Goal: Information Seeking & Learning: Learn about a topic

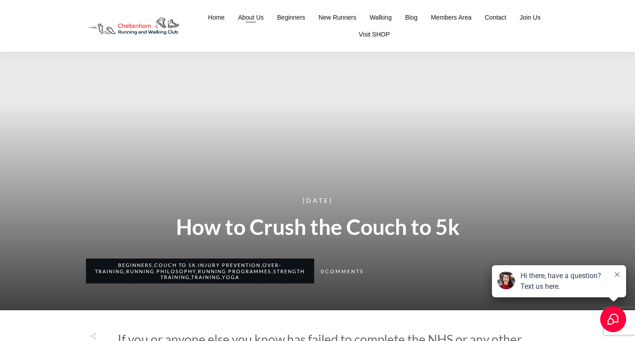
click at [256, 16] on span "About Us" at bounding box center [251, 17] width 26 height 12
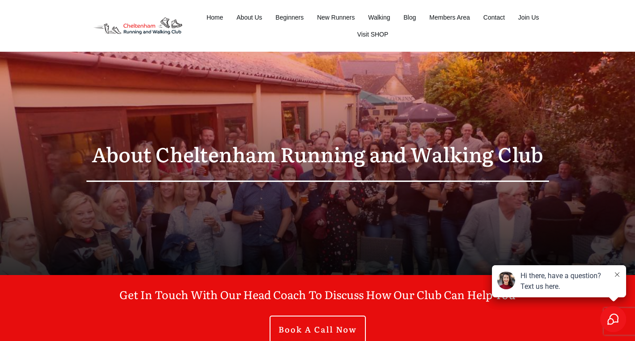
click at [615, 273] on icon at bounding box center [617, 274] width 4 height 4
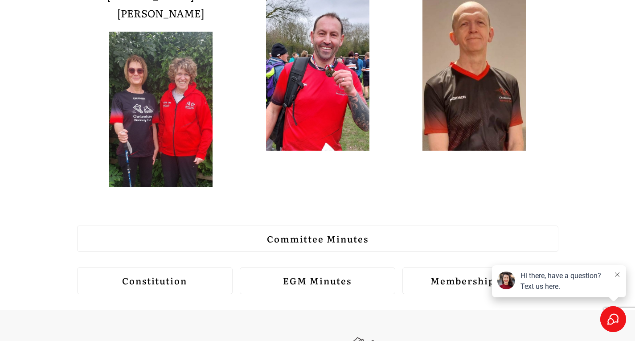
scroll to position [1048, 0]
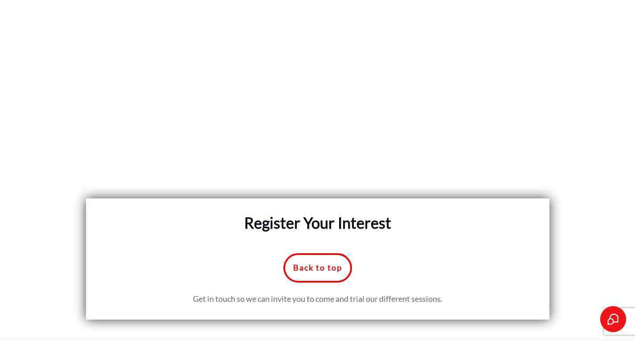
scroll to position [4195, 0]
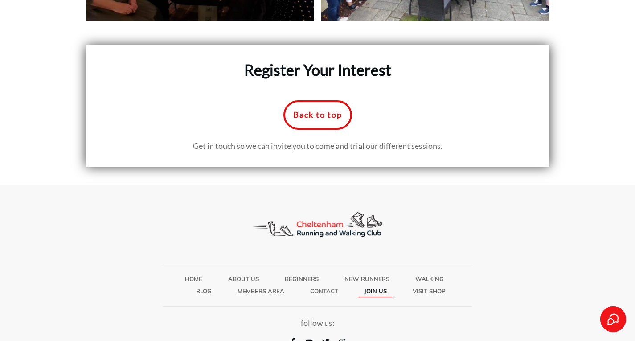
click at [379, 285] on span "Join Us" at bounding box center [375, 291] width 23 height 12
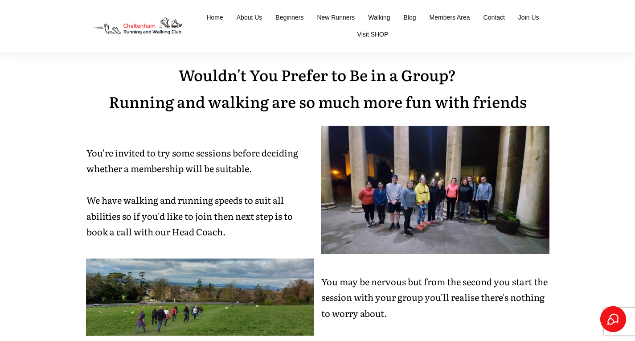
click at [340, 20] on span "New Runners" at bounding box center [336, 17] width 38 height 12
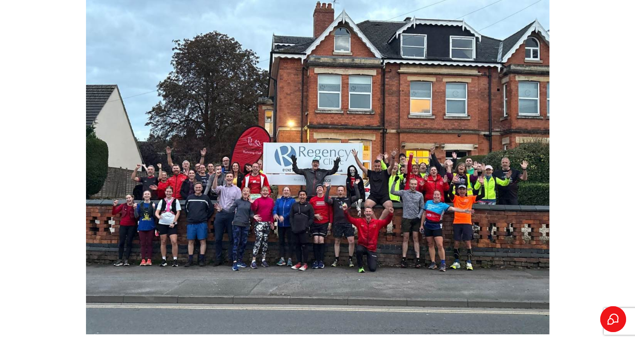
scroll to position [659, 0]
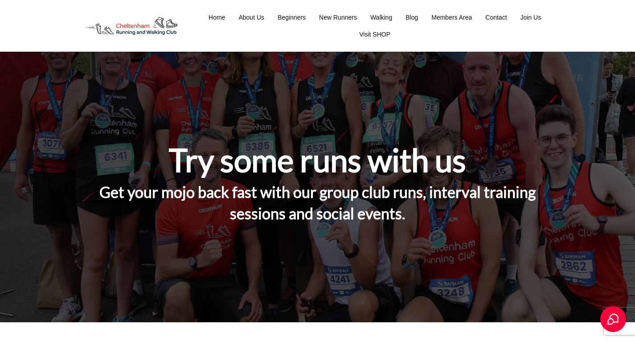
scroll to position [4160, 0]
